Goal: Find specific page/section: Find specific page/section

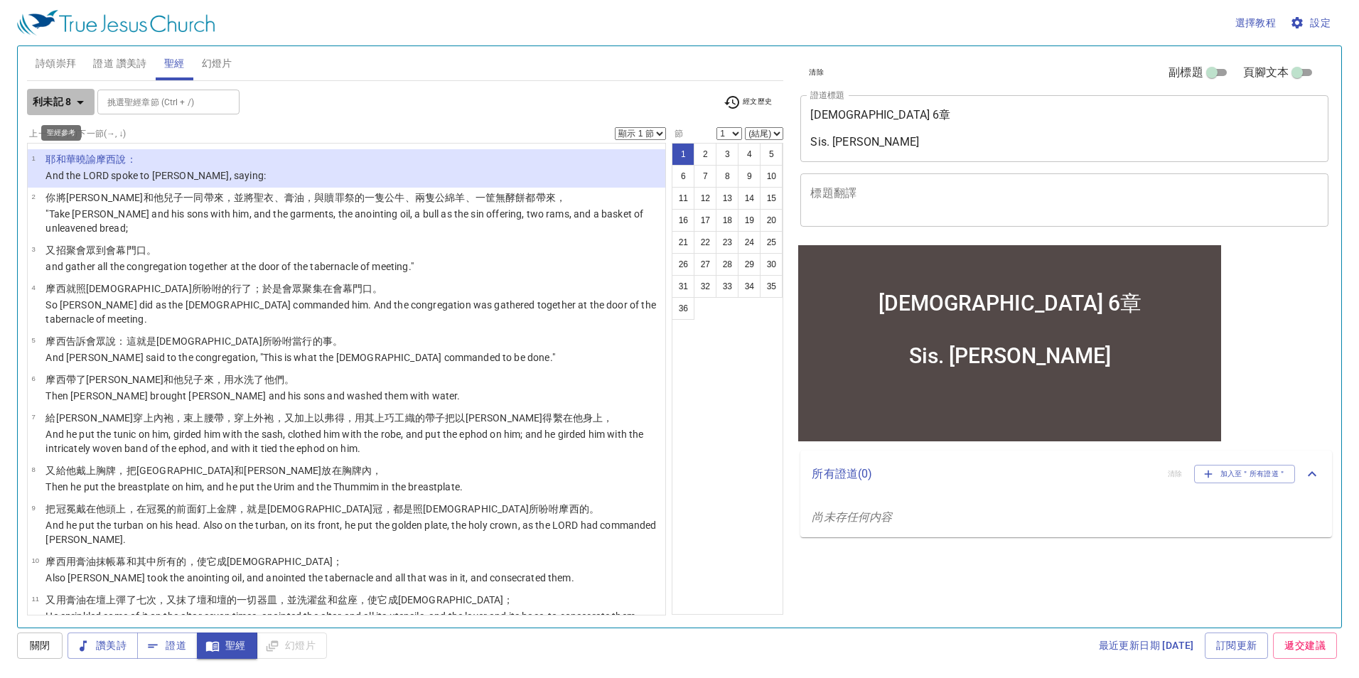
click at [67, 100] on b "利未記 8" at bounding box center [52, 102] width 39 height 18
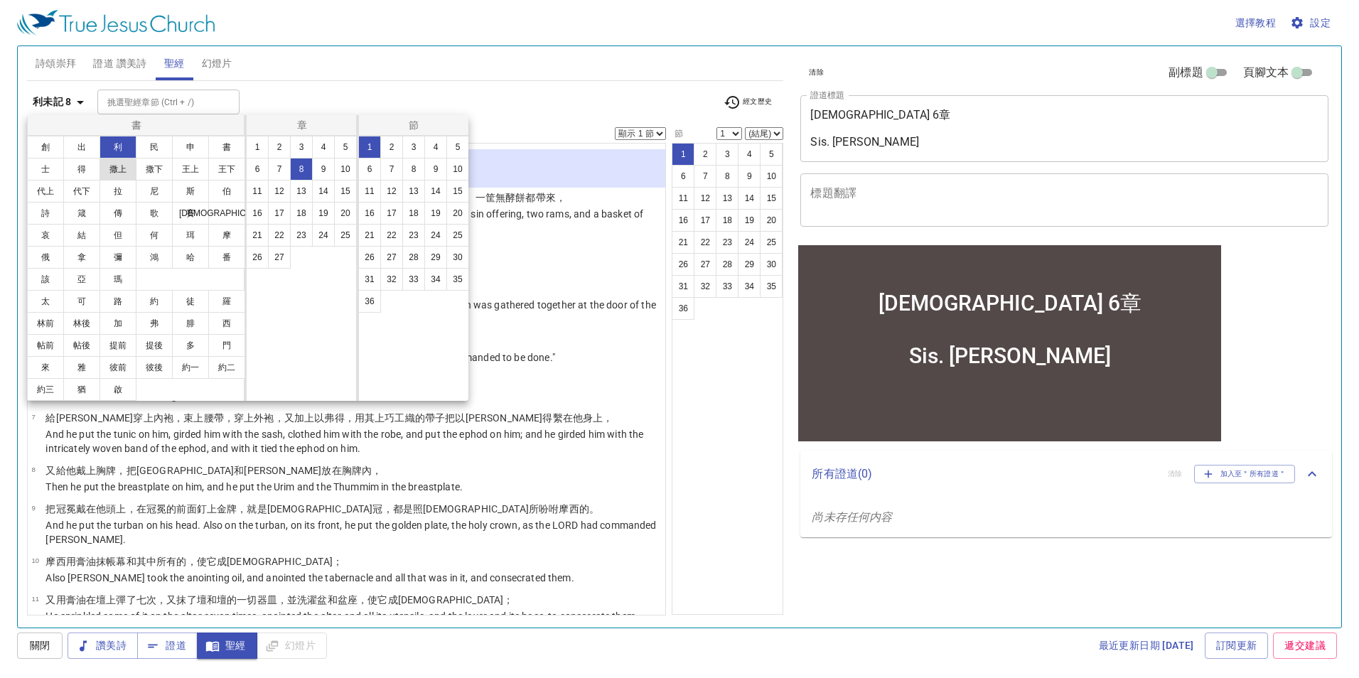
click at [121, 171] on button "撒上" at bounding box center [118, 169] width 37 height 23
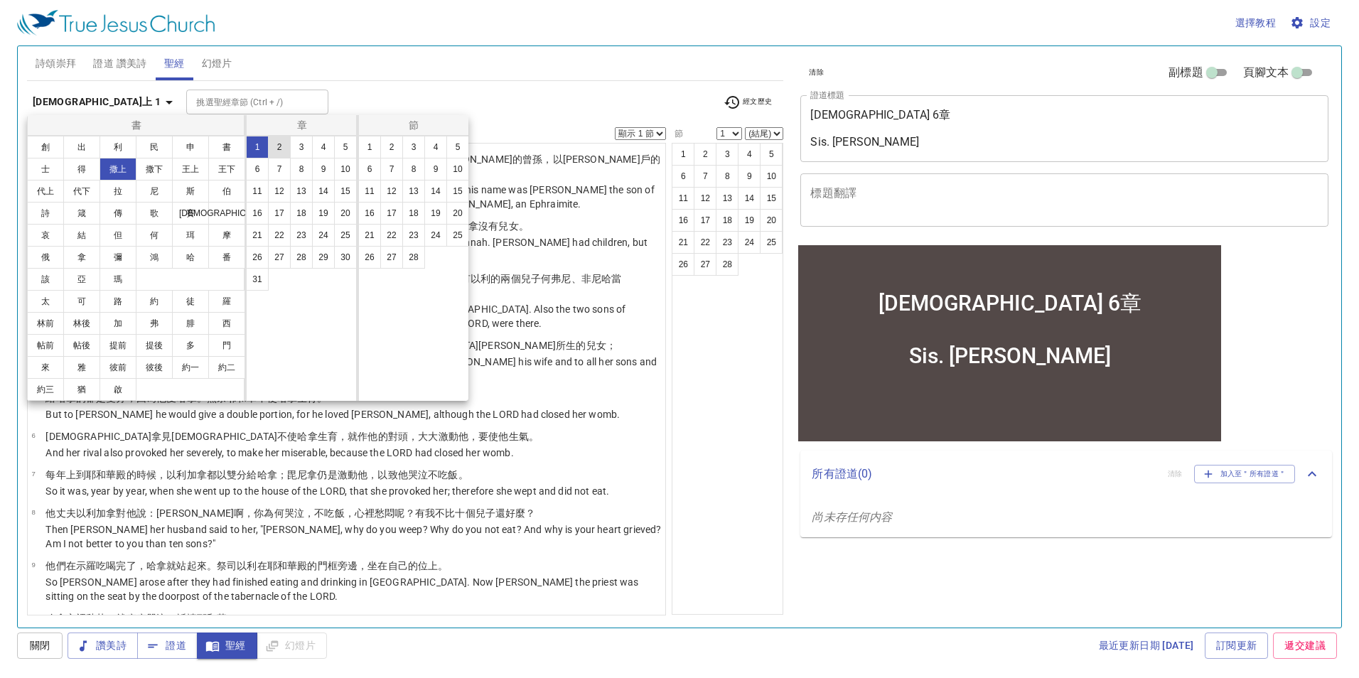
click at [276, 149] on button "2" at bounding box center [279, 147] width 23 height 23
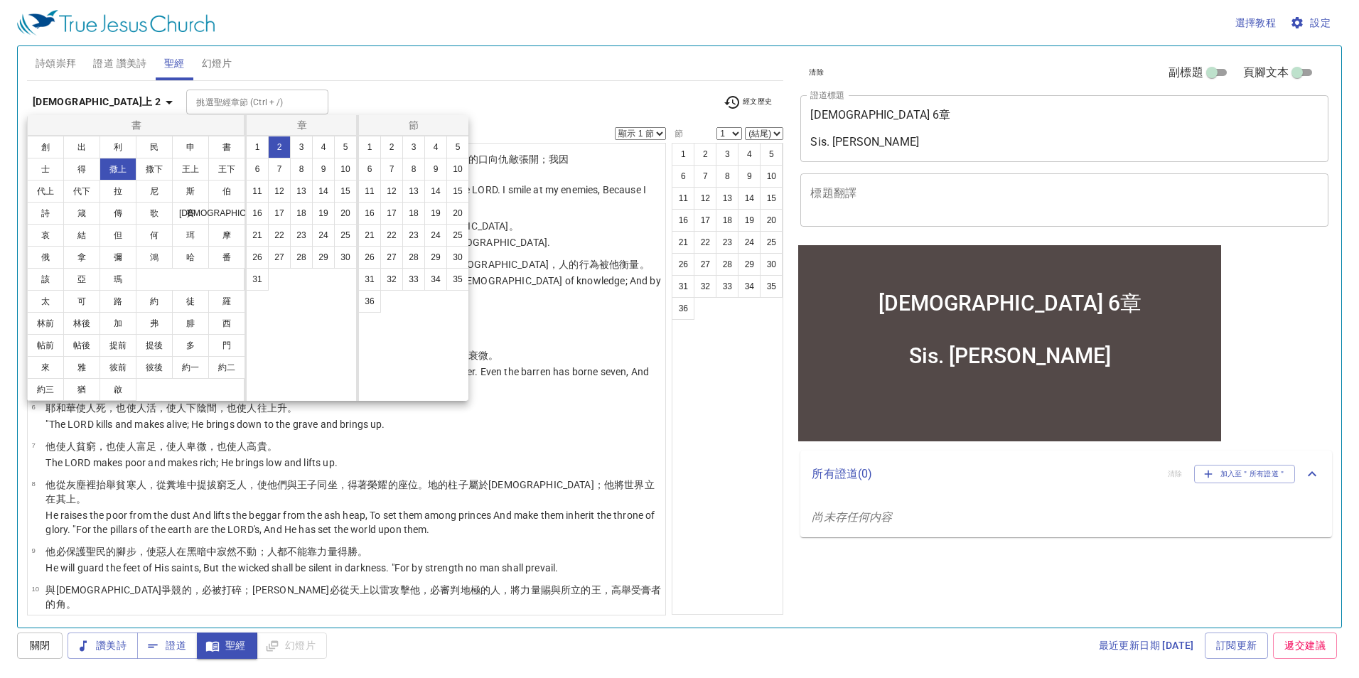
click at [657, 387] on div at bounding box center [679, 339] width 1359 height 678
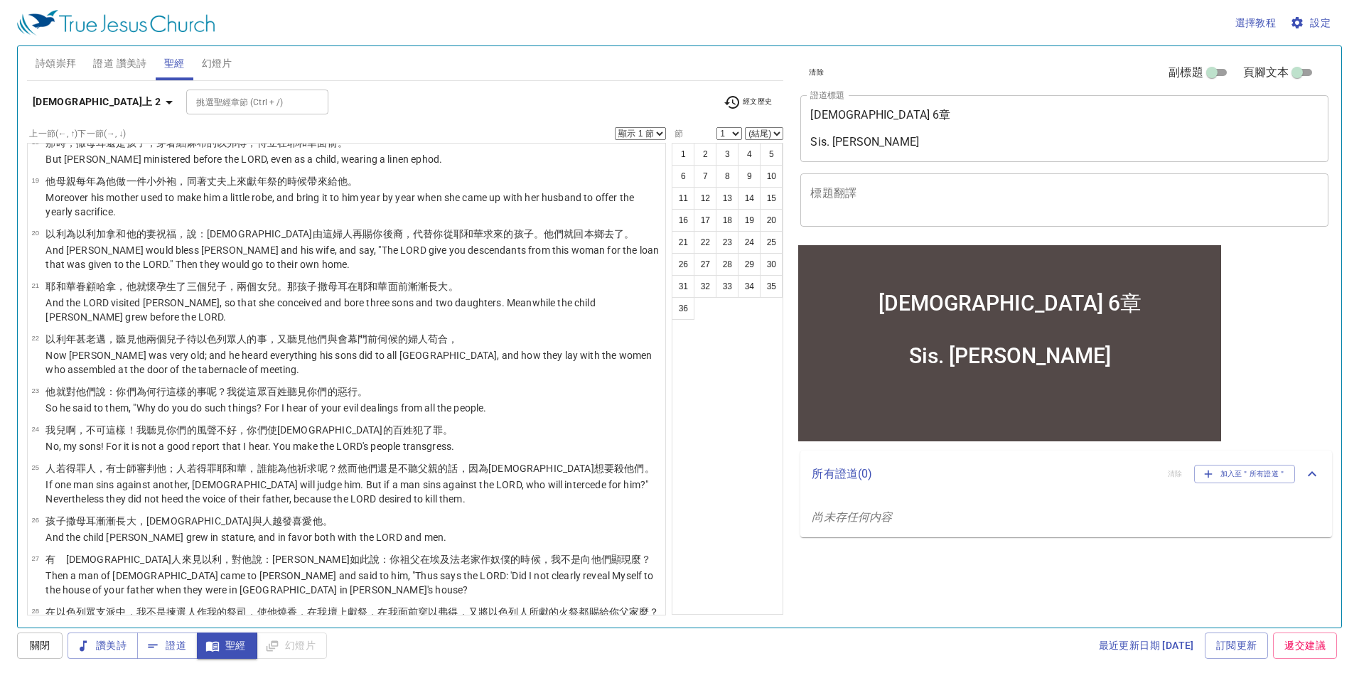
scroll to position [851, 0]
click at [719, 158] on button "3" at bounding box center [727, 154] width 23 height 23
select select "3"
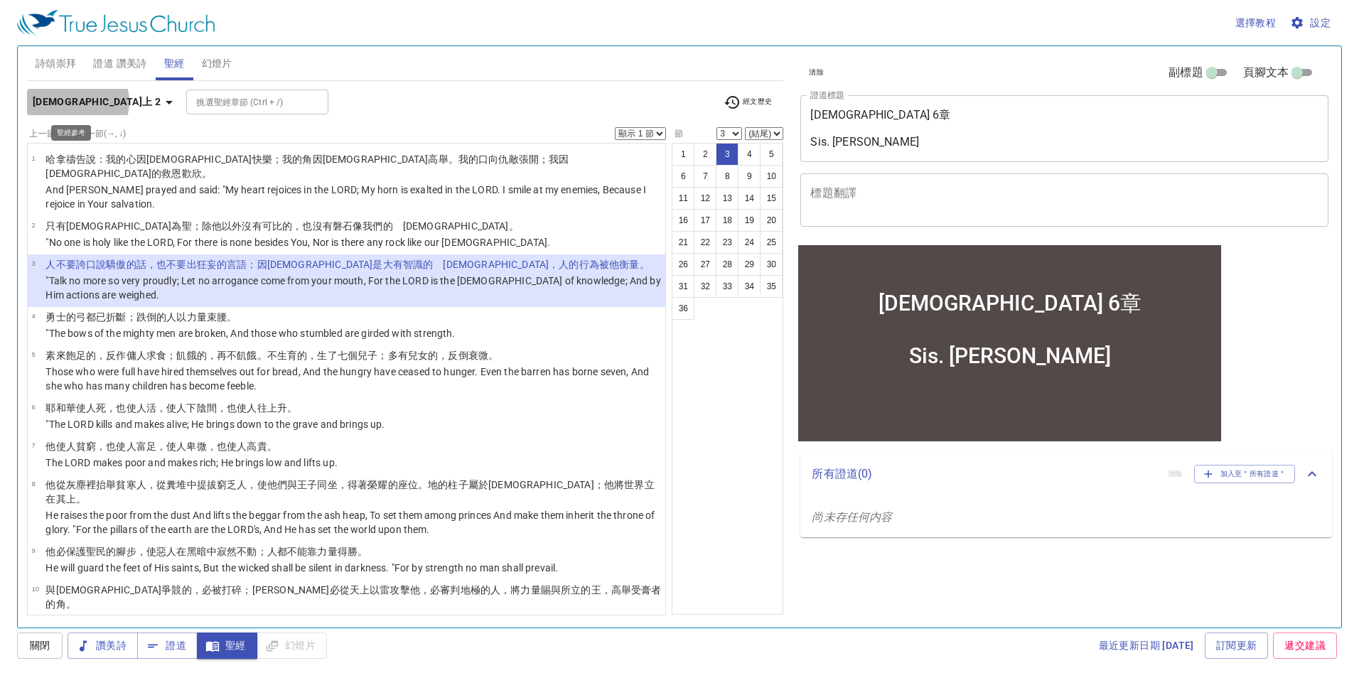
click at [77, 102] on b "[DEMOGRAPHIC_DATA]上 2" at bounding box center [97, 102] width 128 height 18
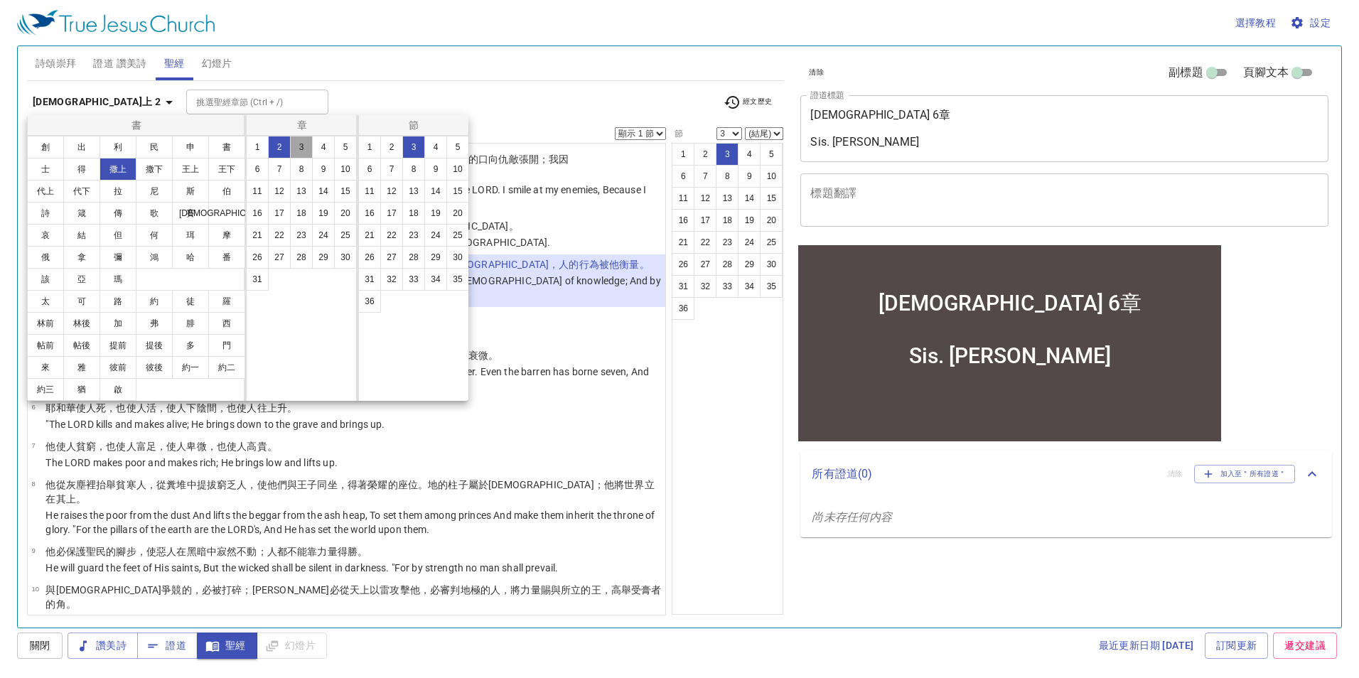
click at [308, 147] on button "3" at bounding box center [301, 147] width 23 height 23
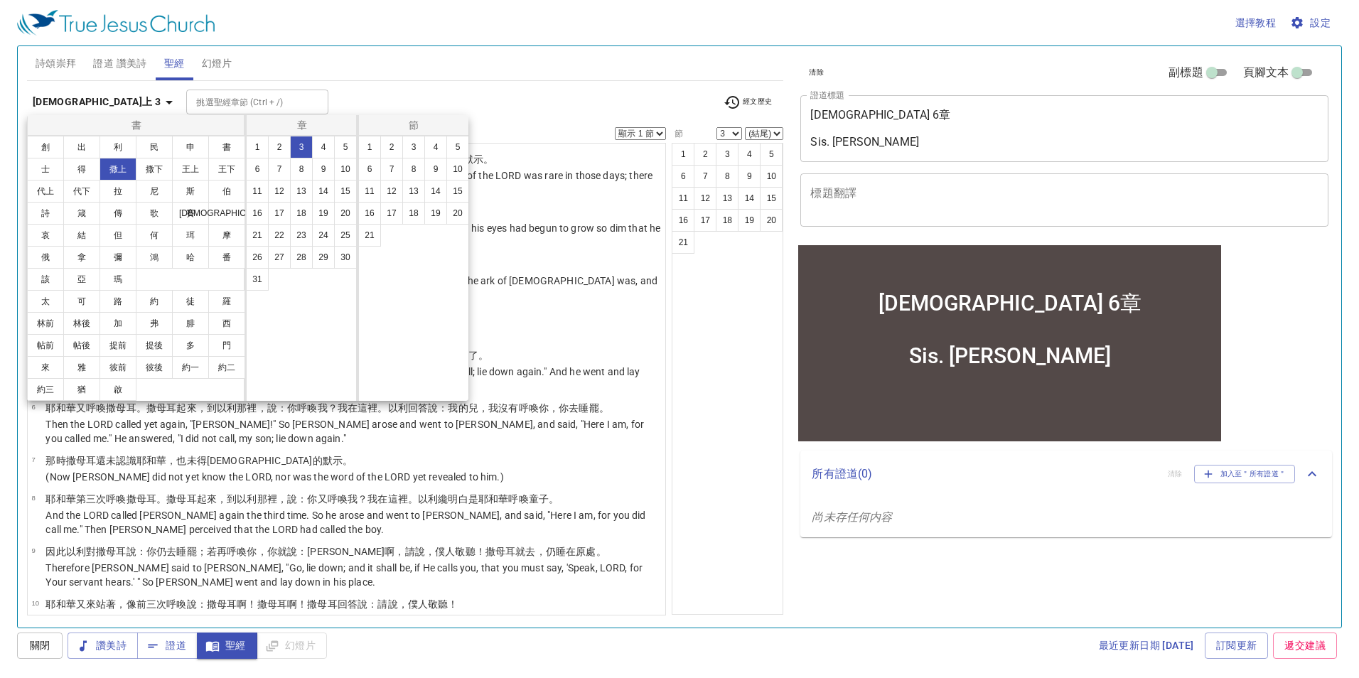
click at [623, 439] on div at bounding box center [679, 339] width 1359 height 678
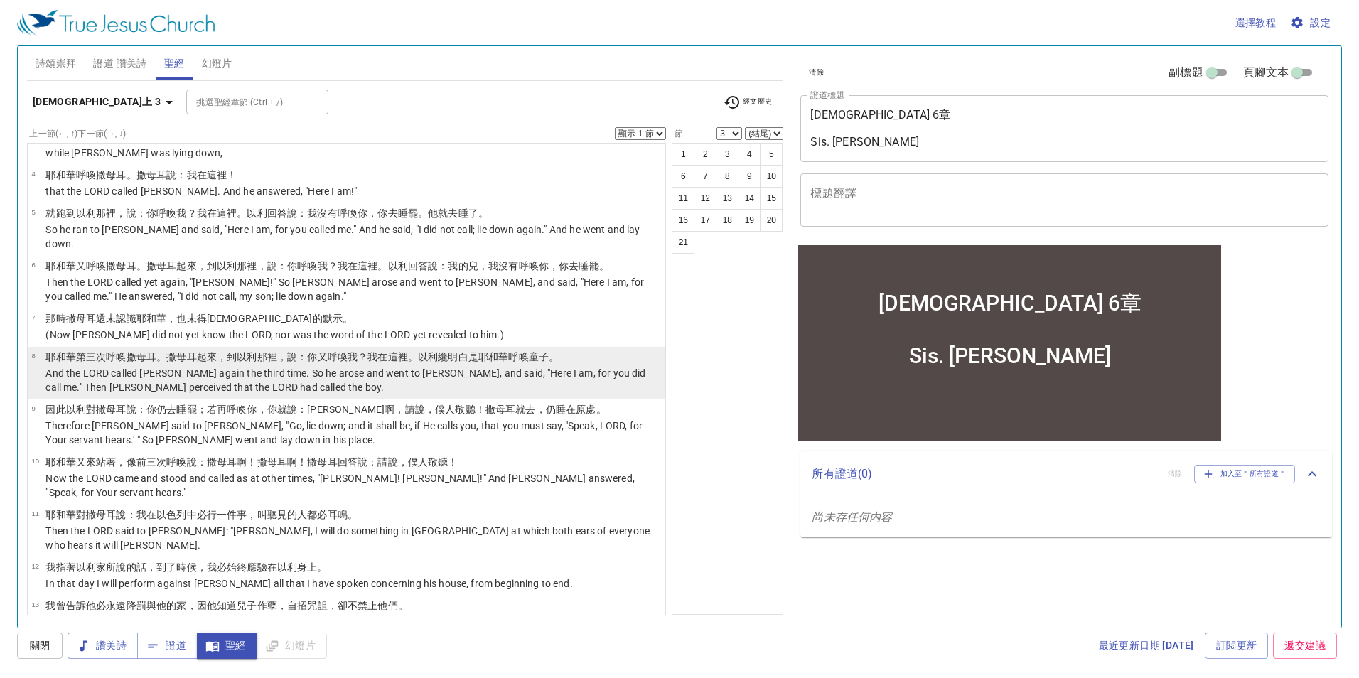
scroll to position [446, 0]
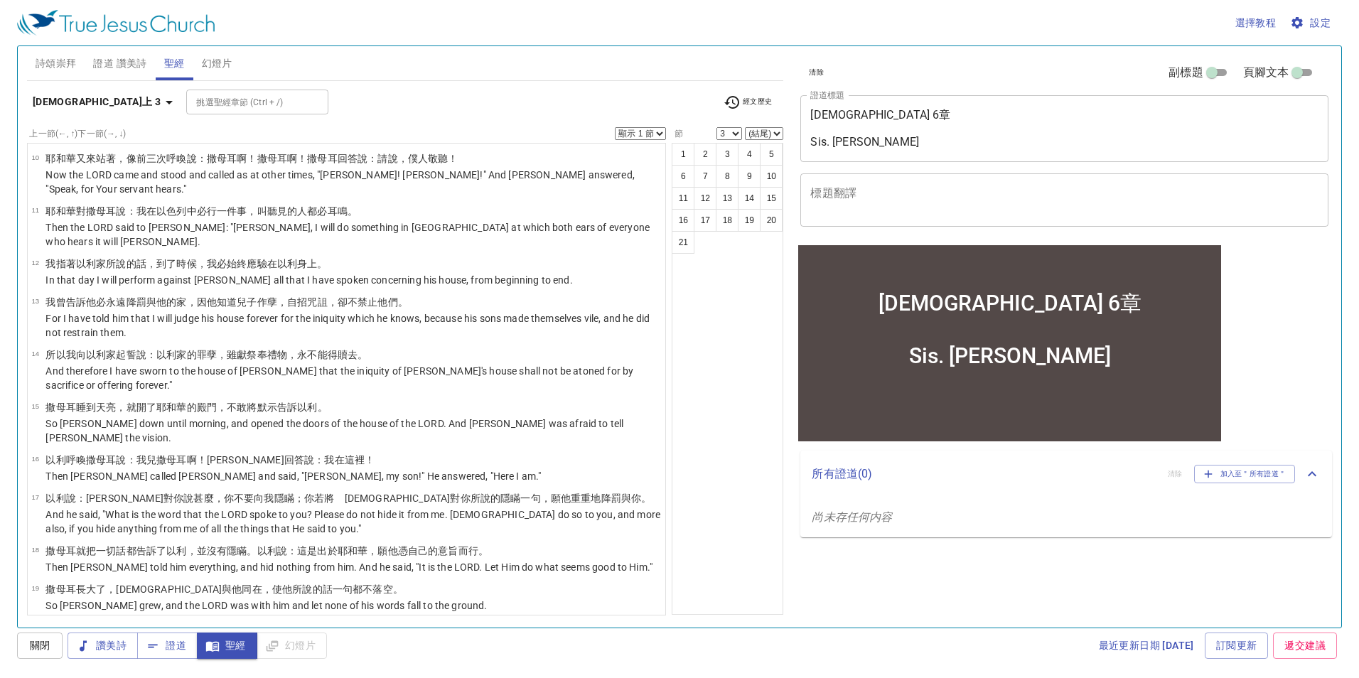
click at [27, 89] on button "[DEMOGRAPHIC_DATA]上 3" at bounding box center [105, 102] width 156 height 26
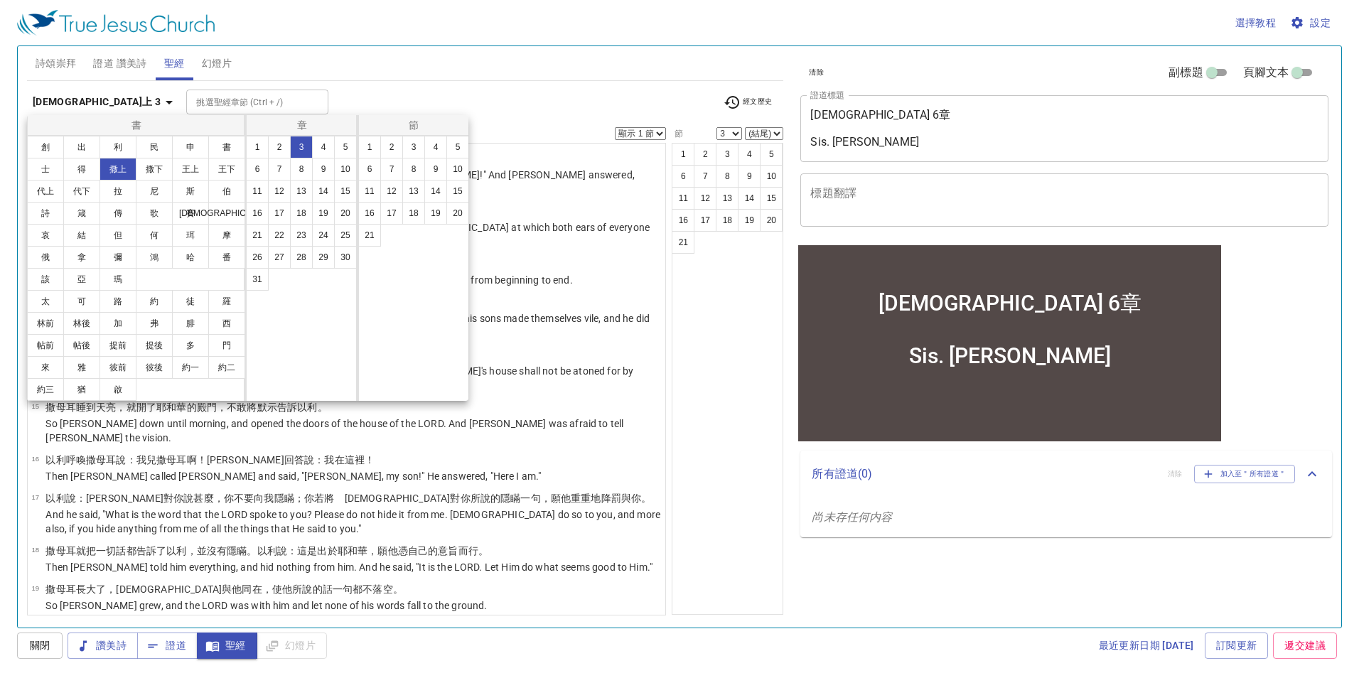
click at [863, 36] on div at bounding box center [679, 339] width 1359 height 678
